Goal: Navigation & Orientation: Find specific page/section

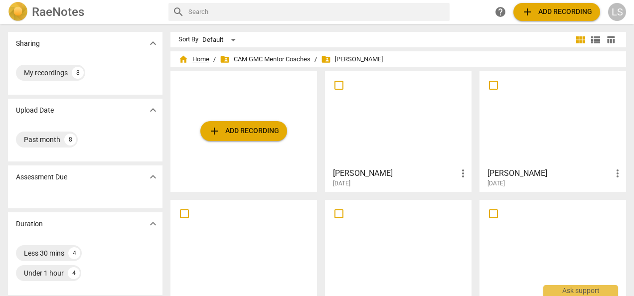
click at [197, 54] on span "home Home" at bounding box center [194, 59] width 31 height 10
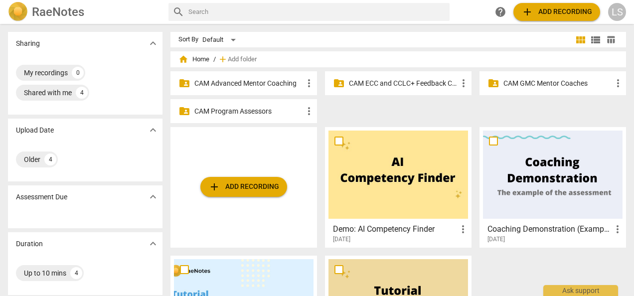
click at [401, 81] on p "CAM ECC and CCLC+ Feedback Coaches" at bounding box center [403, 83] width 109 height 10
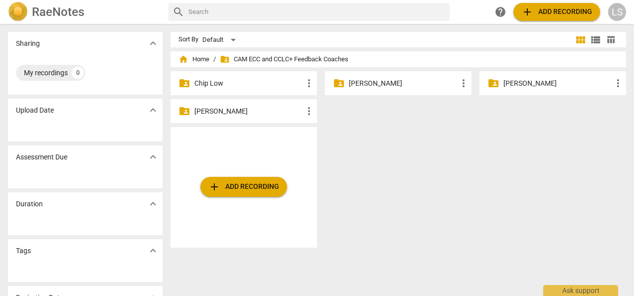
click at [259, 109] on p "[PERSON_NAME]" at bounding box center [248, 111] width 109 height 10
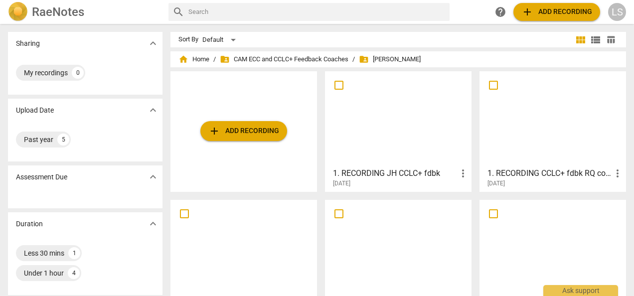
scroll to position [50, 0]
